Goal: Task Accomplishment & Management: Complete application form

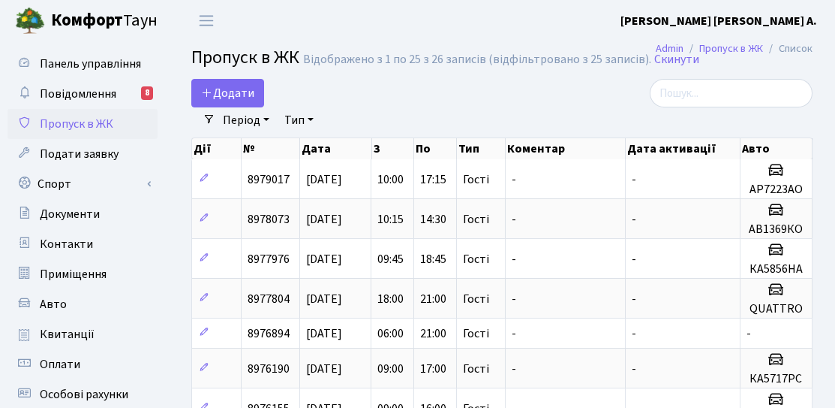
select select "25"
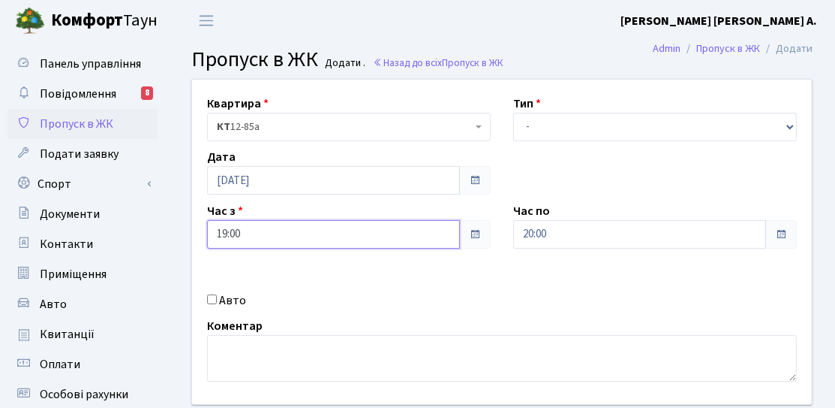
click at [330, 225] on input "19:00" at bounding box center [333, 234] width 253 height 29
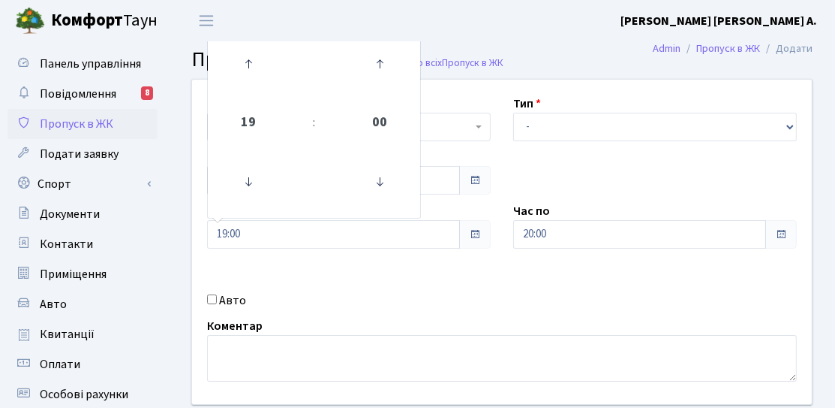
drag, startPoint x: 320, startPoint y: 307, endPoint x: 293, endPoint y: 213, distance: 97.4
click at [319, 306] on div "Авто" at bounding box center [349, 300] width 306 height 18
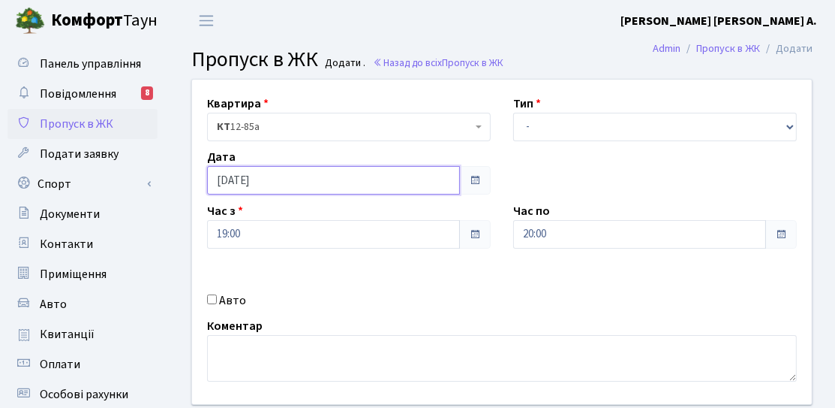
click at [284, 178] on input "[DATE]" at bounding box center [333, 180] width 253 height 29
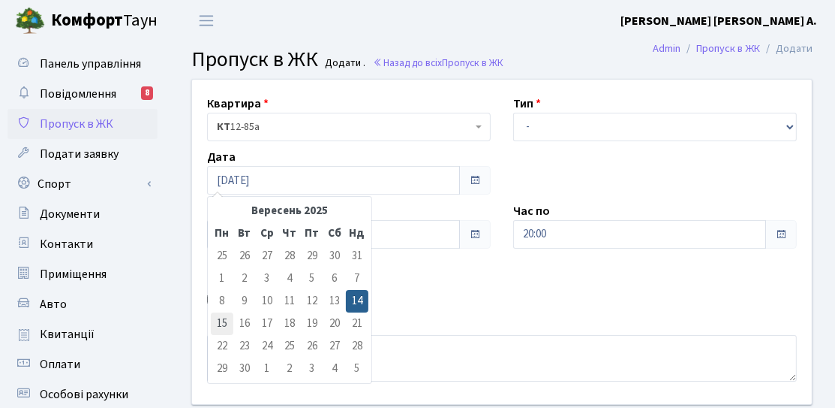
click at [227, 322] on td "15" at bounding box center [222, 323] width 23 height 23
type input "[DATE]"
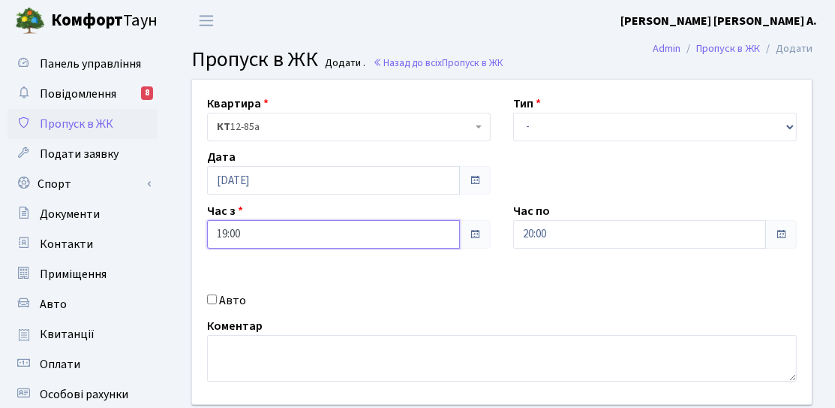
click at [338, 245] on input "19:00" at bounding box center [333, 234] width 253 height 29
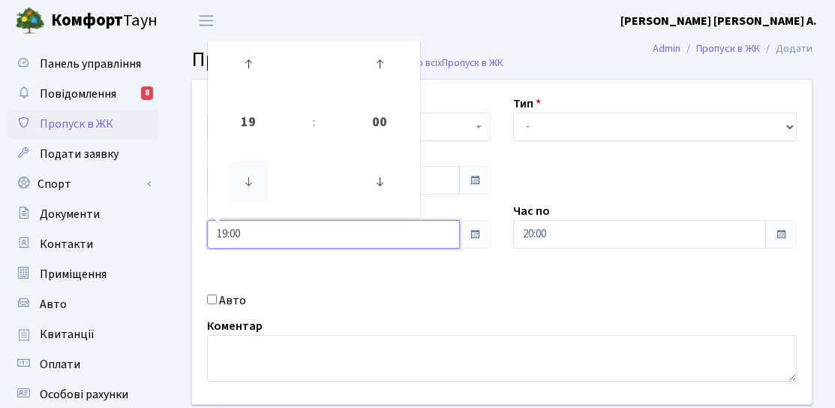
click at [249, 181] on icon at bounding box center [248, 181] width 41 height 41
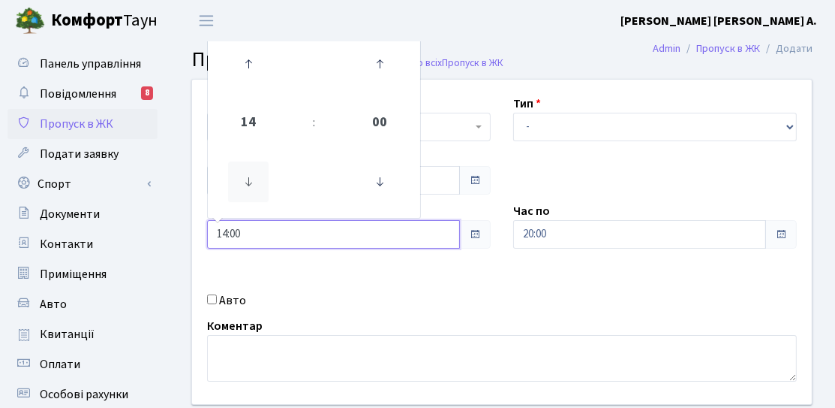
click at [248, 181] on icon at bounding box center [248, 181] width 41 height 41
click at [248, 180] on icon at bounding box center [248, 181] width 41 height 41
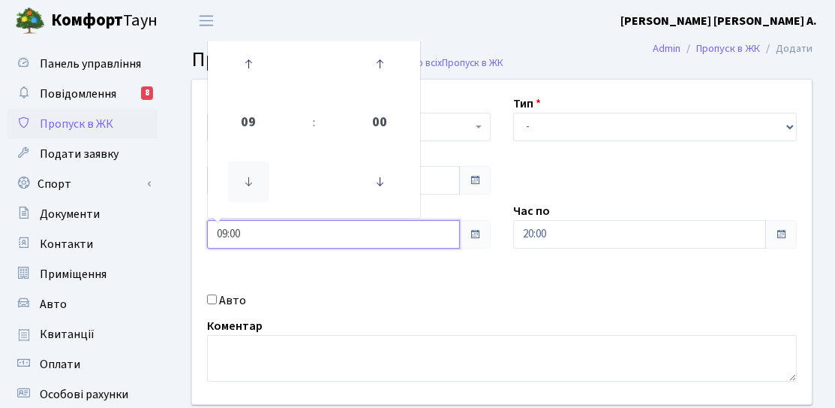
click at [249, 180] on icon at bounding box center [248, 181] width 41 height 41
type input "06:00"
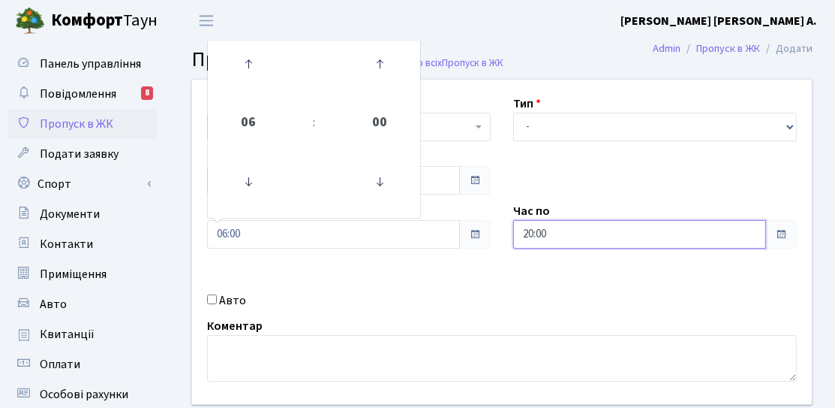
click at [581, 239] on input "20:00" at bounding box center [639, 234] width 253 height 29
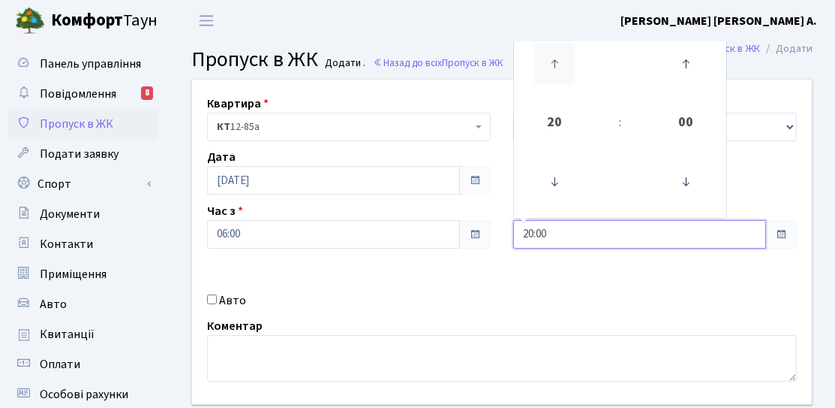
click at [558, 64] on icon at bounding box center [554, 64] width 41 height 41
type input "21:00"
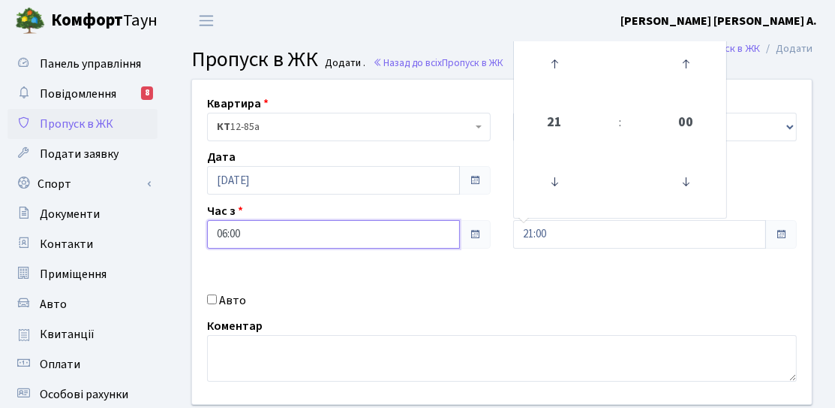
click at [459, 237] on input "06:00" at bounding box center [333, 234] width 253 height 29
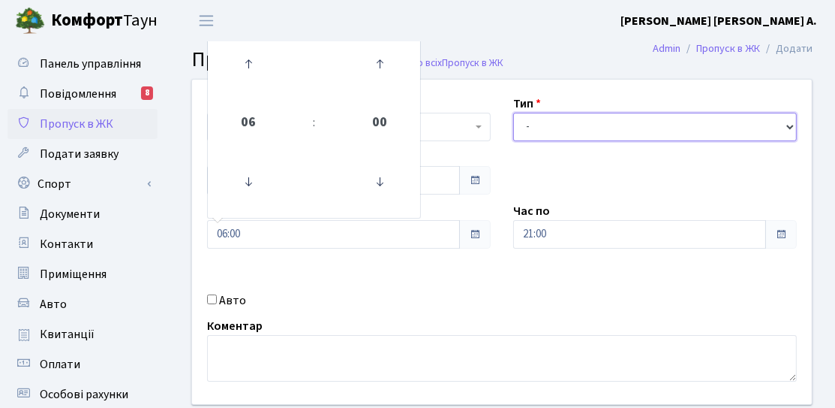
click at [559, 116] on select "- Доставка Таксі Гості Сервіс" at bounding box center [655, 127] width 284 height 29
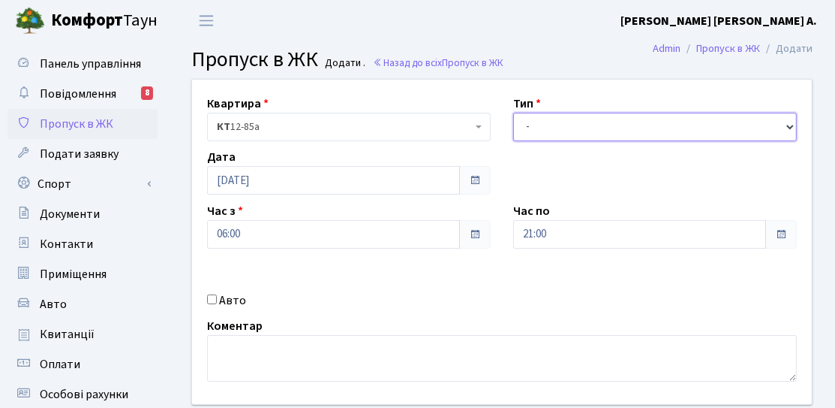
select select "3"
click at [513, 113] on select "- Доставка Таксі Гості Сервіс" at bounding box center [655, 127] width 284 height 29
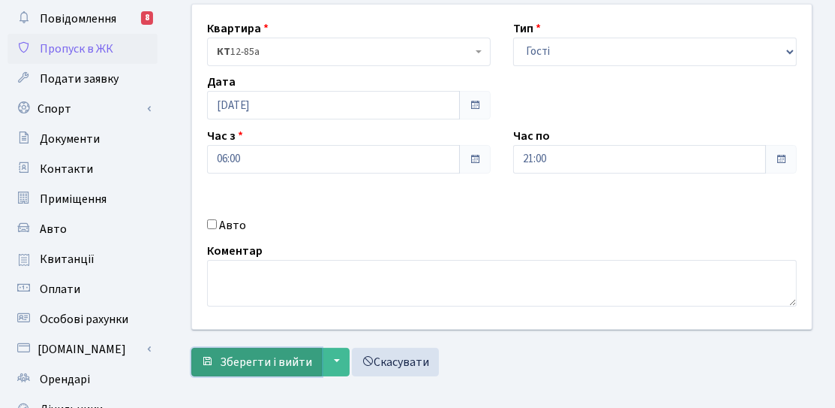
click at [230, 350] on button "Зберегти і вийти" at bounding box center [256, 362] width 131 height 29
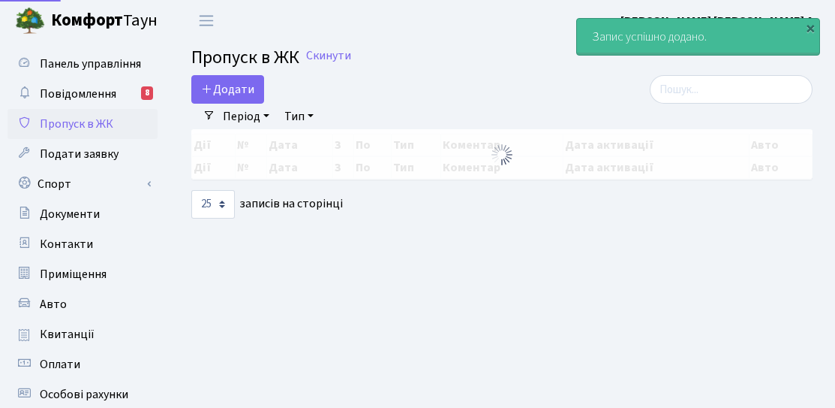
select select "25"
